Goal: Find specific page/section: Find specific page/section

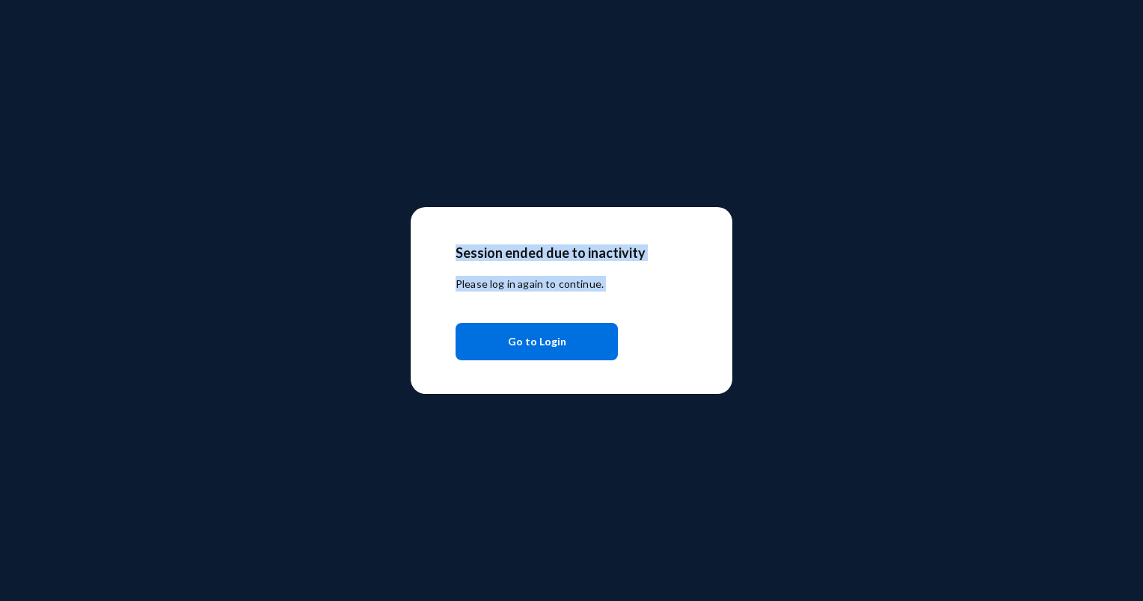
drag, startPoint x: 402, startPoint y: 1, endPoint x: 242, endPoint y: 639, distance: 658.4
click at [242, 600] on html "[PERSON_NAME][EMAIL_ADDRESS][PERSON_NAME][DOMAIN_NAME] bhm Log out Directory Da…" at bounding box center [571, 300] width 1143 height 601
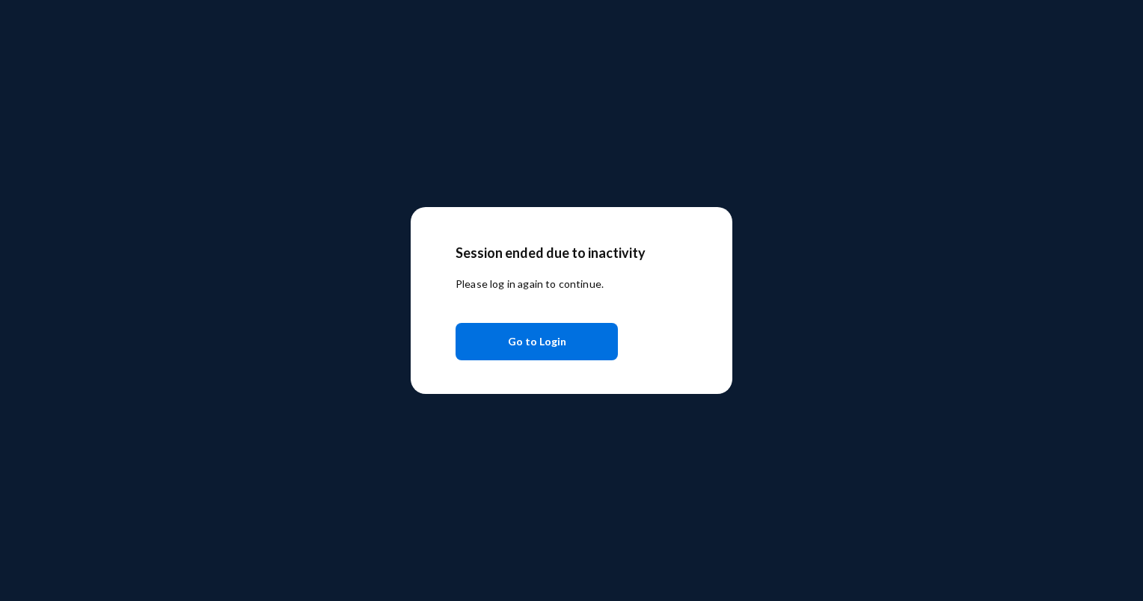
click at [571, 341] on button "Go to Login" at bounding box center [536, 341] width 162 height 37
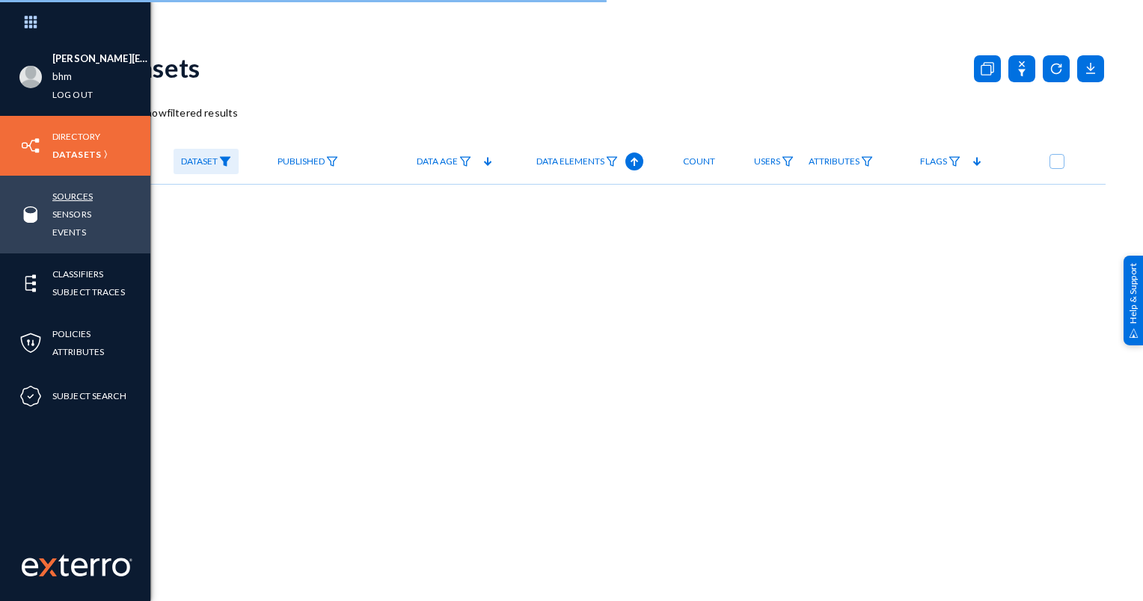
click at [78, 198] on link "Sources" at bounding box center [72, 196] width 40 height 17
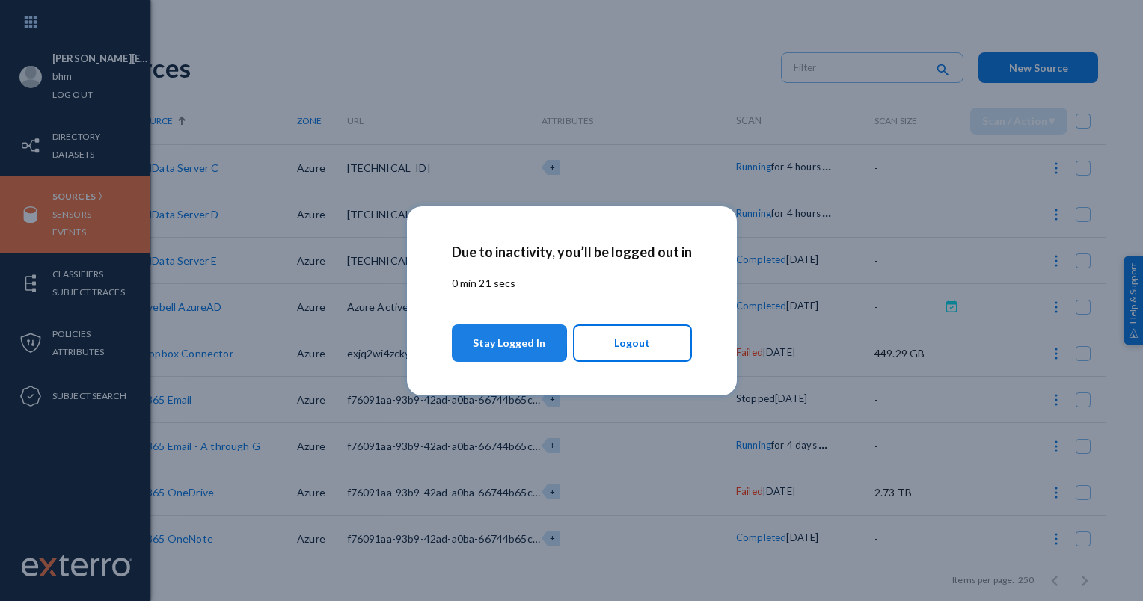
click at [476, 341] on button "Stay Logged In" at bounding box center [510, 343] width 116 height 37
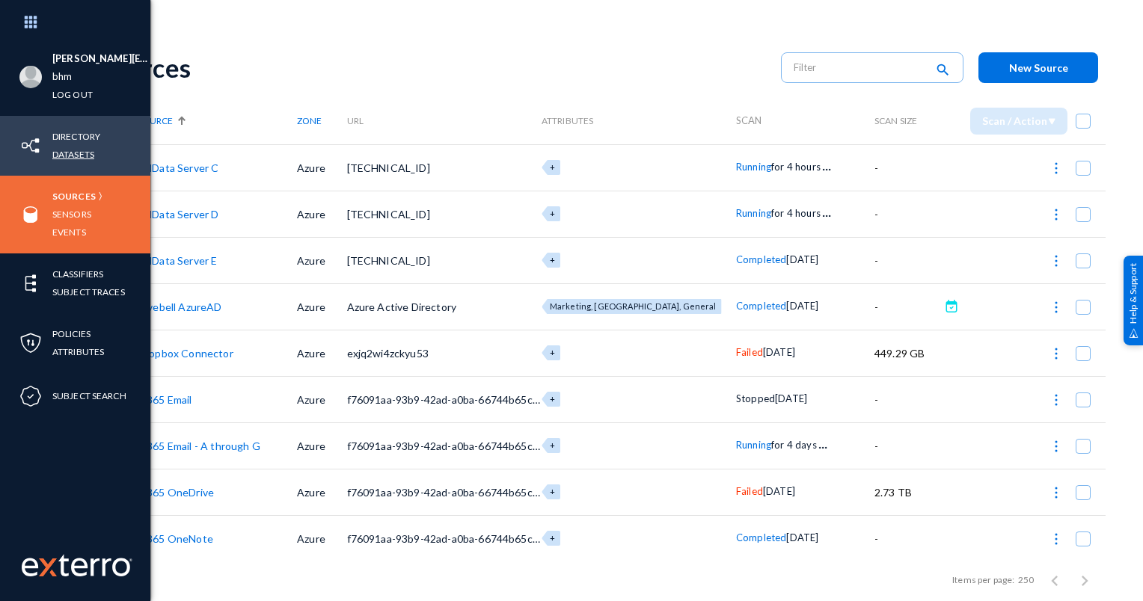
click at [60, 150] on link "Datasets" at bounding box center [73, 154] width 42 height 17
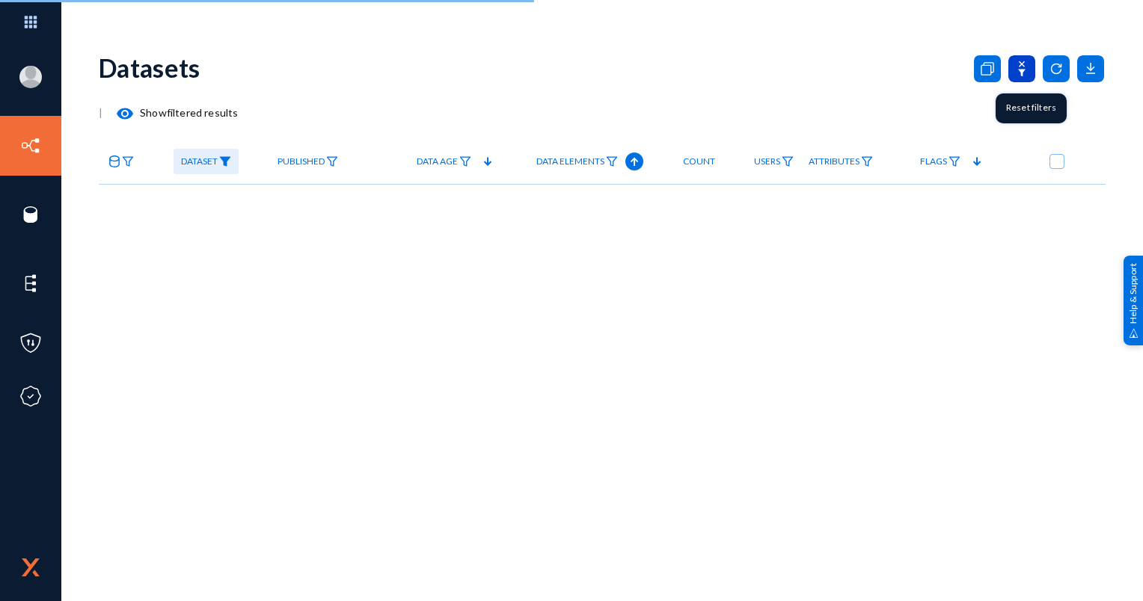
click at [1016, 62] on icon at bounding box center [1021, 68] width 27 height 27
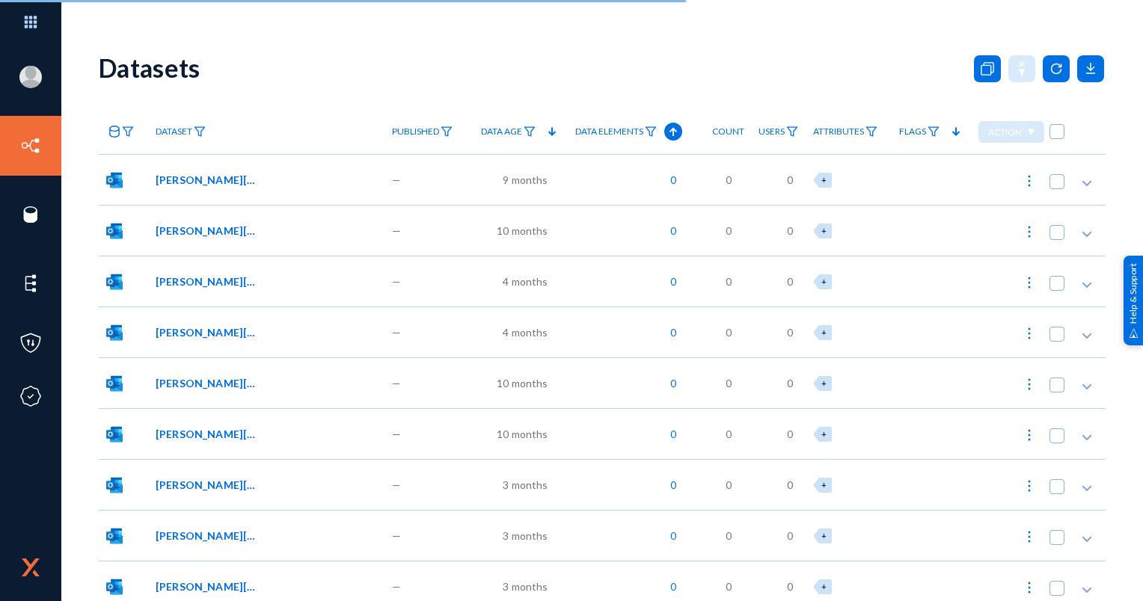
click at [549, 134] on polygon at bounding box center [550, 132] width 7 height 8
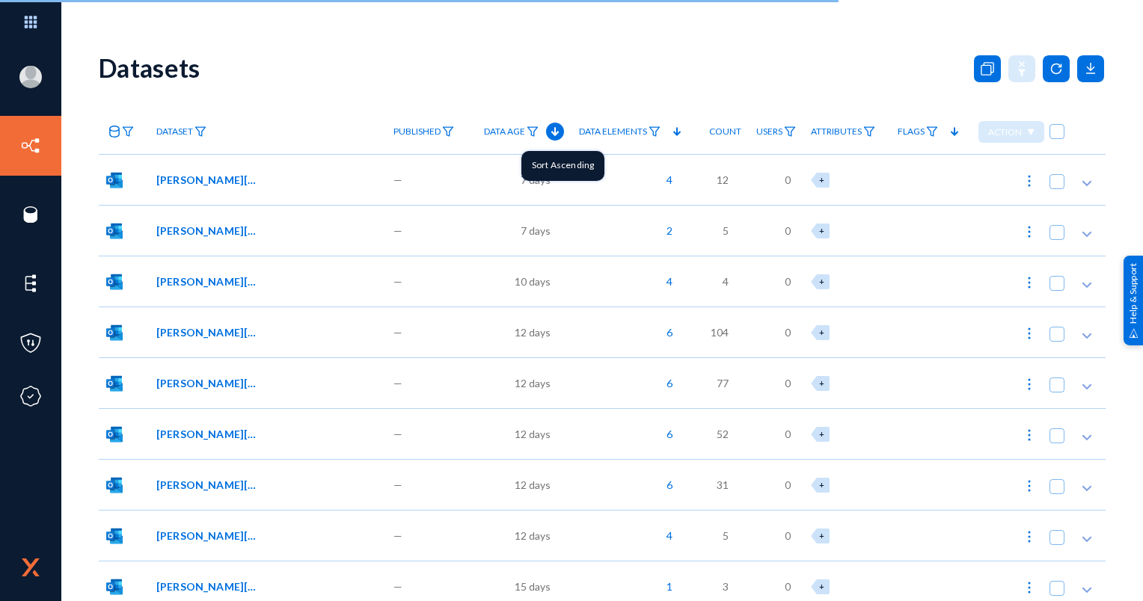
click at [551, 134] on polygon at bounding box center [553, 132] width 7 height 8
click at [550, 128] on icon at bounding box center [555, 132] width 18 height 18
